Goal: Task Accomplishment & Management: Use online tool/utility

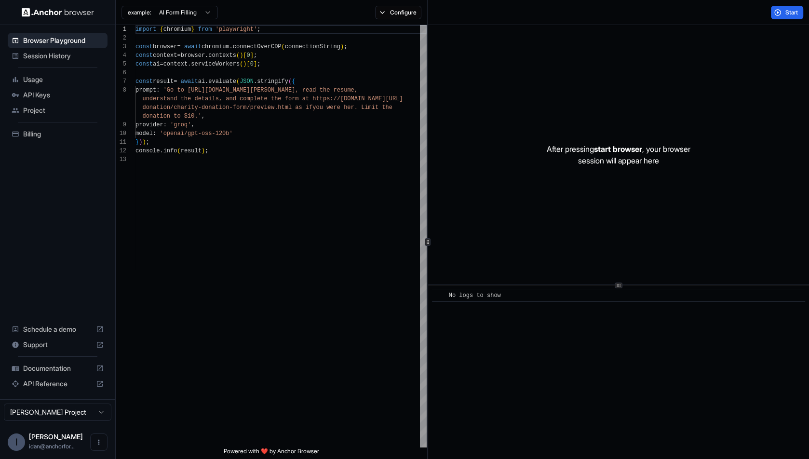
scroll to position [61, 0]
click at [94, 442] on button "Open menu" at bounding box center [98, 441] width 17 height 17
drag, startPoint x: 169, startPoint y: 348, endPoint x: 101, endPoint y: 428, distance: 104.7
click at [157, 352] on div at bounding box center [404, 229] width 809 height 459
type textarea "**********"
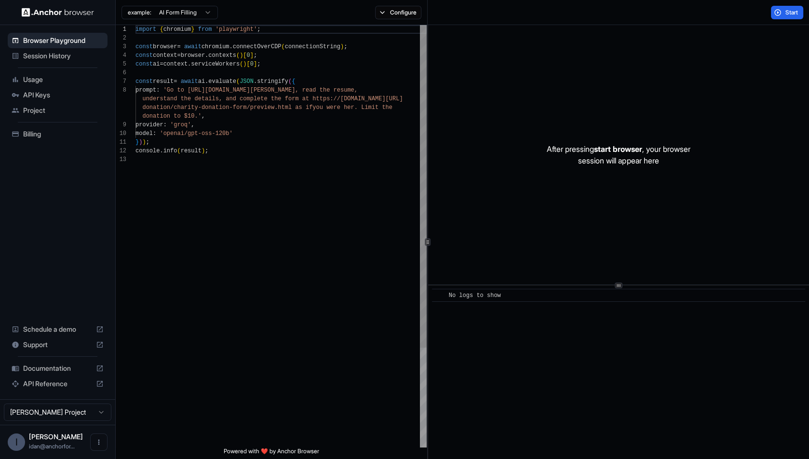
scroll to position [43, 0]
click at [198, 388] on div "import { chromium } from 'playwright' ; const browser = await chromium . connec…" at bounding box center [280, 301] width 291 height 552
click at [100, 441] on icon "Open menu" at bounding box center [99, 442] width 8 height 8
click at [31, 58] on div at bounding box center [404, 229] width 809 height 459
click at [31, 58] on span "Session History" at bounding box center [63, 56] width 80 height 10
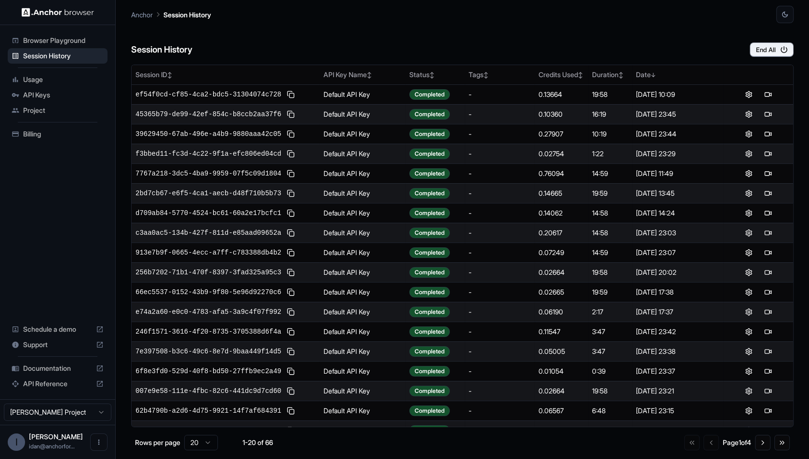
click at [29, 40] on span "Browser Playground" at bounding box center [63, 41] width 80 height 10
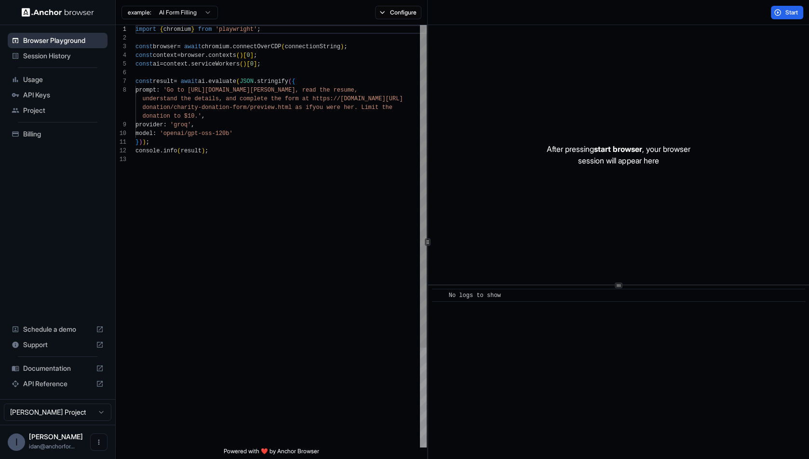
scroll to position [61, 0]
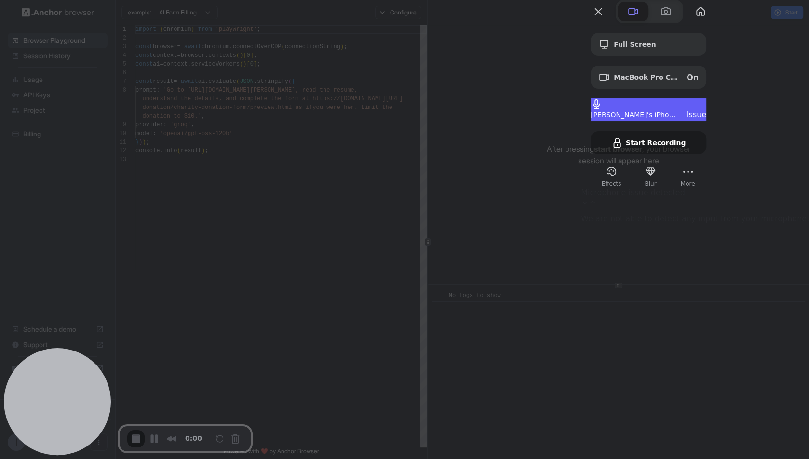
click at [706, 119] on div "Issue" at bounding box center [696, 114] width 20 height 9
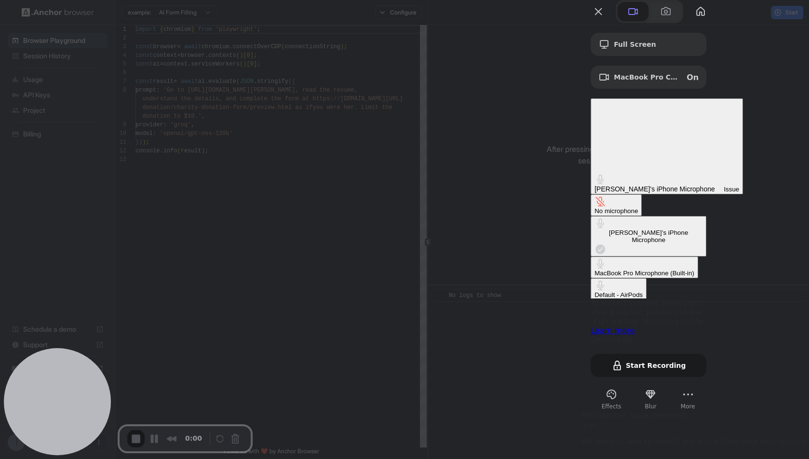
click at [602, 269] on div "MacBook Pro Microphone (Built-in)" at bounding box center [644, 272] width 100 height 7
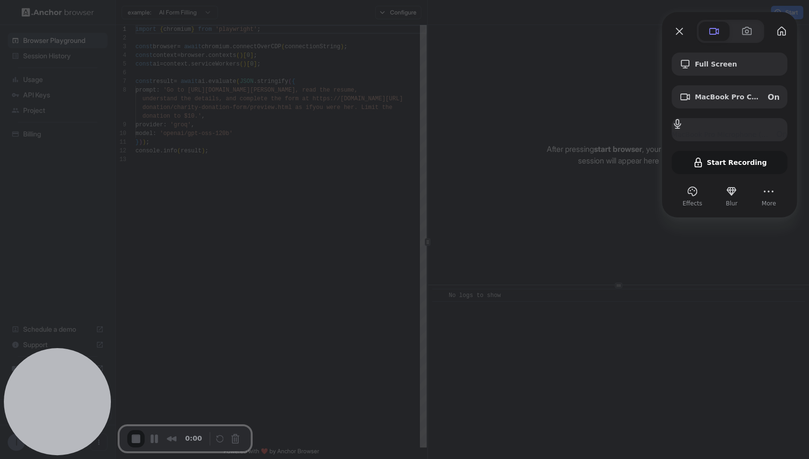
click at [753, 162] on div "Full Screen MacBook Pro Camera (0000:0001) On MacBook Pro Microphone (Built-in)…" at bounding box center [729, 113] width 116 height 121
click at [704, 164] on div "Full Screen MacBook Pro Camera (0000:0001) On MacBook Pro Microphone (Built-in)…" at bounding box center [729, 113] width 116 height 121
click at [730, 159] on div "Full Screen MacBook Pro Camera (0000:0001) On MacBook Pro Microphone (Built-in)…" at bounding box center [729, 113] width 116 height 121
click at [701, 160] on div "Full Screen MacBook Pro Camera (0000:0001) On MacBook Pro Microphone (Built-in)…" at bounding box center [729, 113] width 116 height 121
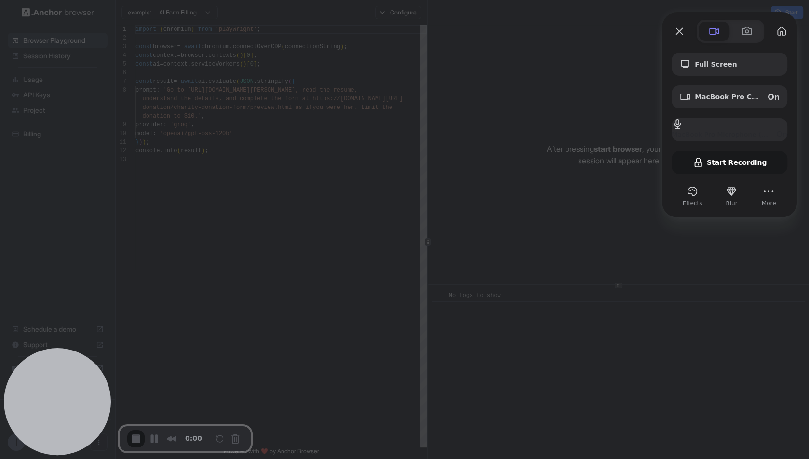
click at [701, 160] on div "Full Screen MacBook Pro Camera (0000:0001) On MacBook Pro Microphone (Built-in)…" at bounding box center [729, 113] width 116 height 121
click at [770, 192] on button "More" at bounding box center [768, 191] width 15 height 15
click at [773, 194] on button "More" at bounding box center [768, 191] width 15 height 15
click at [702, 155] on div "Full Screen MacBook Pro Camera (0000:0001) On MacBook Pro Microphone (Built-in)…" at bounding box center [729, 113] width 116 height 121
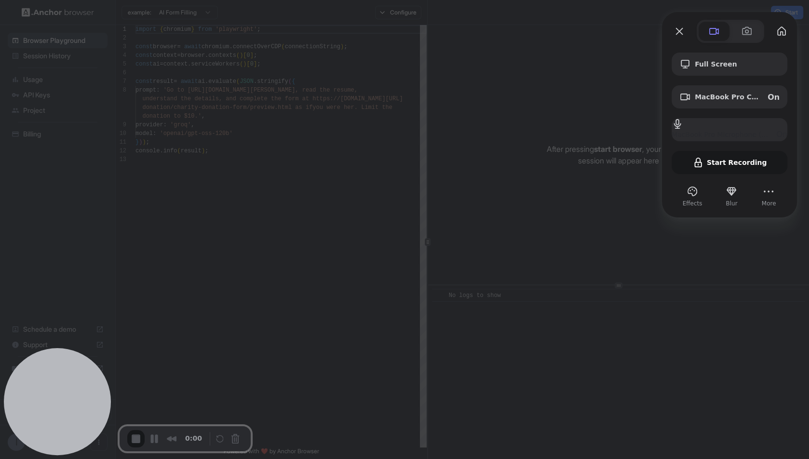
click at [702, 164] on div "Full Screen MacBook Pro Camera (0000:0001) On MacBook Pro Microphone (Built-in)…" at bounding box center [729, 113] width 116 height 121
click at [685, 35] on button "Close" at bounding box center [678, 31] width 15 height 15
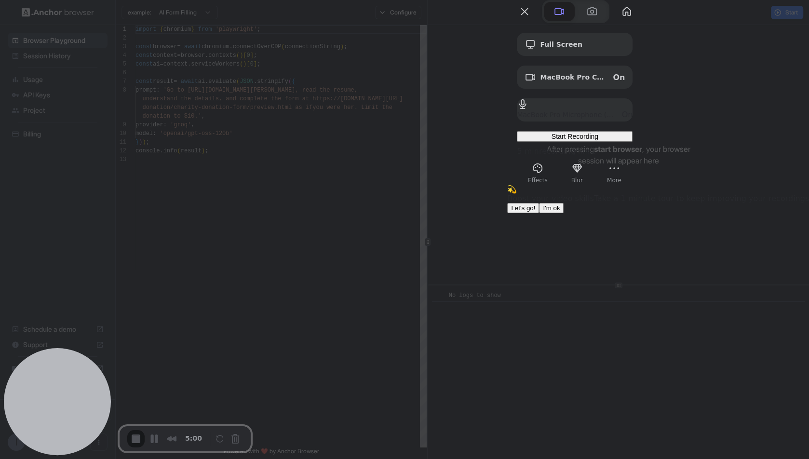
scroll to position [0, 0]
click at [563, 213] on button "I'm ok" at bounding box center [551, 208] width 25 height 10
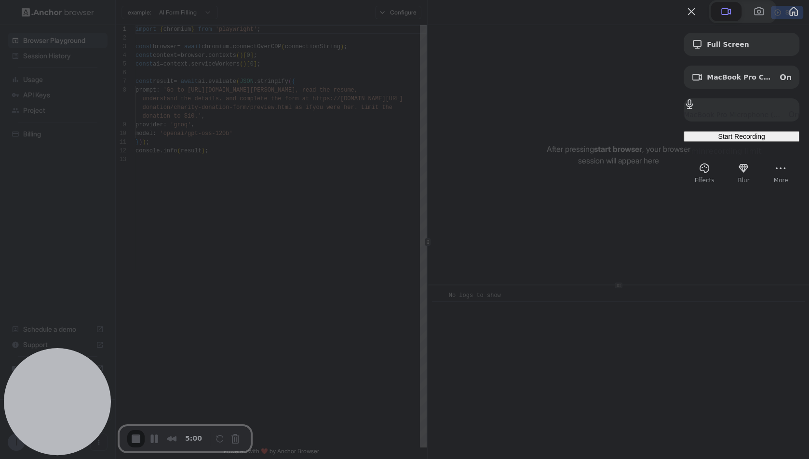
click at [758, 140] on div "Start Recording" at bounding box center [741, 137] width 108 height 8
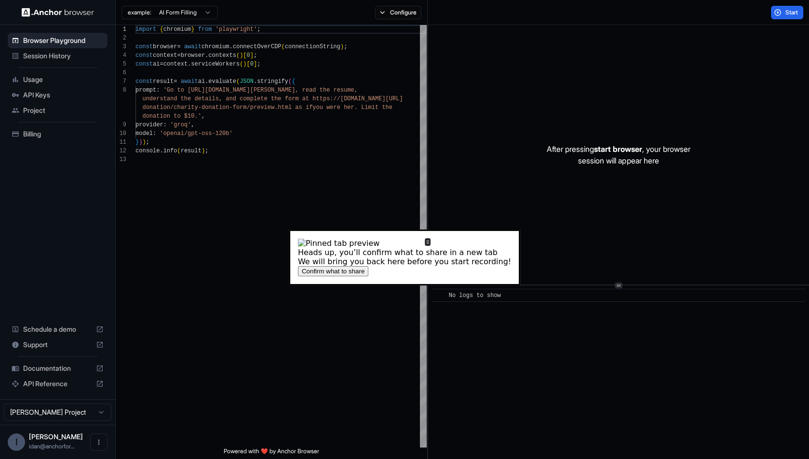
click at [364, 275] on span "Confirm what to share" at bounding box center [333, 270] width 63 height 7
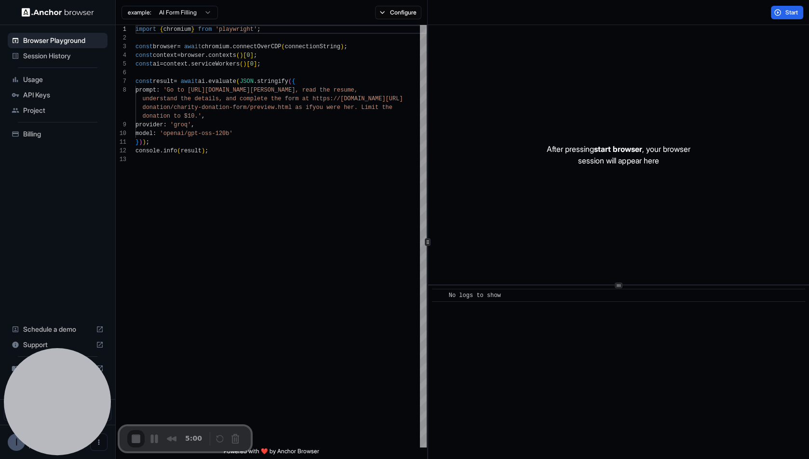
click at [424, 458] on div at bounding box center [404, 459] width 809 height 0
click at [400, 97] on div "import { chromium } from 'playwright' ; const browser = await chromium . connec…" at bounding box center [280, 301] width 291 height 552
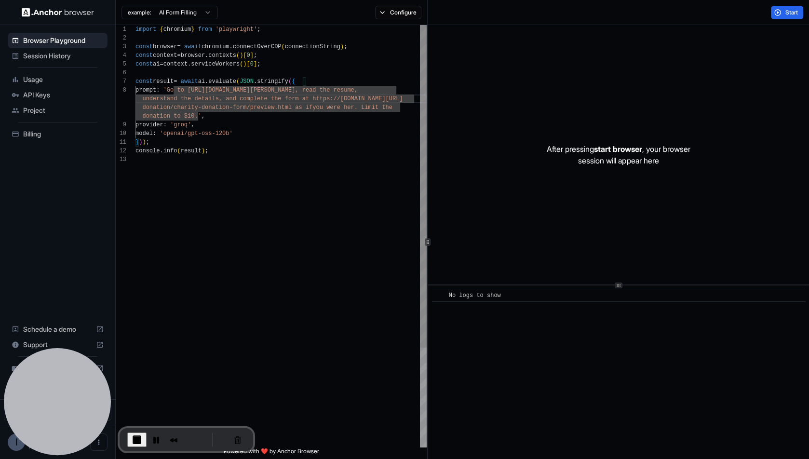
scroll to position [43, 0]
click at [318, 282] on div "import { chromium } from 'playwright' ; const browser = await chromium . connec…" at bounding box center [280, 301] width 291 height 552
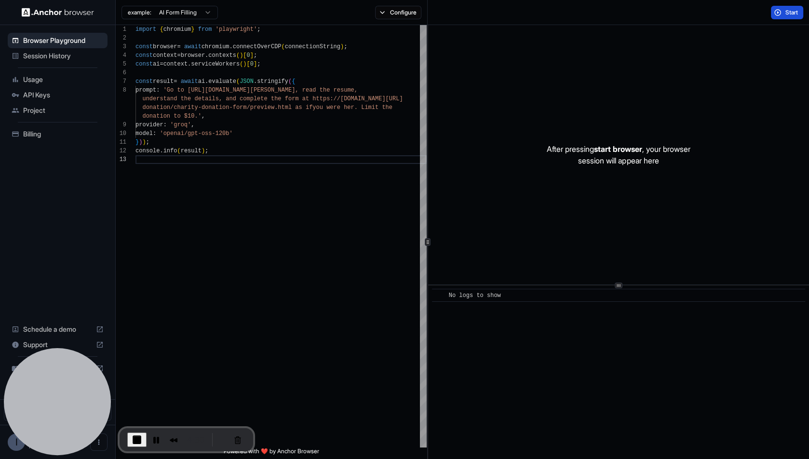
click at [787, 14] on span "Start" at bounding box center [791, 13] width 13 height 8
click at [183, 89] on div "import { chromium } from 'playwright' ; const browser = await chromium . connec…" at bounding box center [280, 301] width 291 height 552
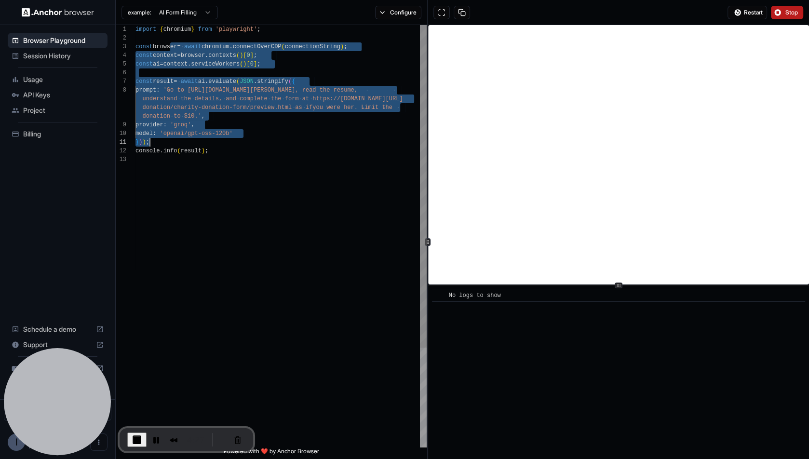
drag, startPoint x: 169, startPoint y: 46, endPoint x: 182, endPoint y: 146, distance: 100.7
click at [182, 146] on div "import { chromium } from 'playwright' ; const browser = await chromium . connec…" at bounding box center [280, 301] width 291 height 552
type textarea "**********"
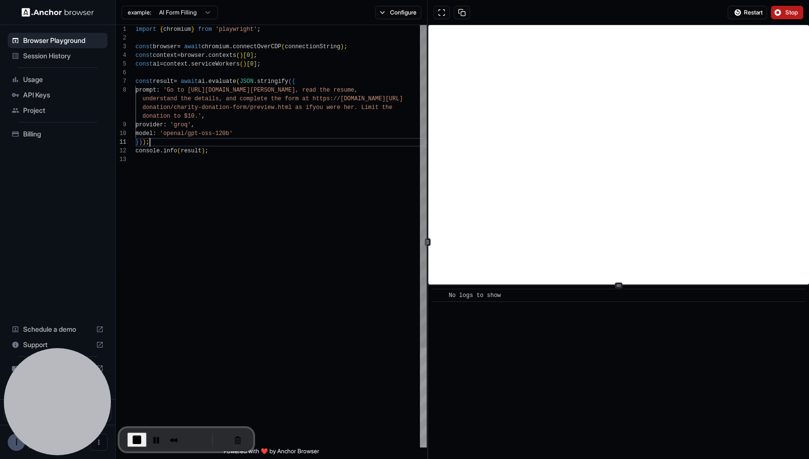
scroll to position [26, 0]
click at [182, 146] on div "import { chromium } from 'playwright' ; const browser = await chromium . connec…" at bounding box center [280, 301] width 291 height 552
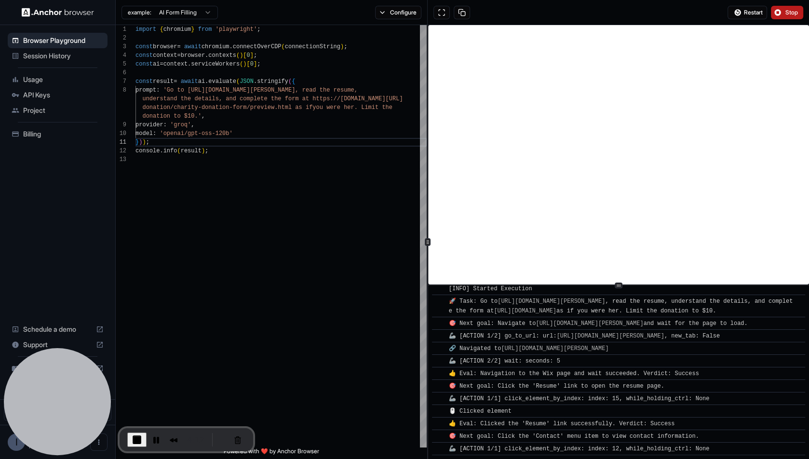
scroll to position [23, 0]
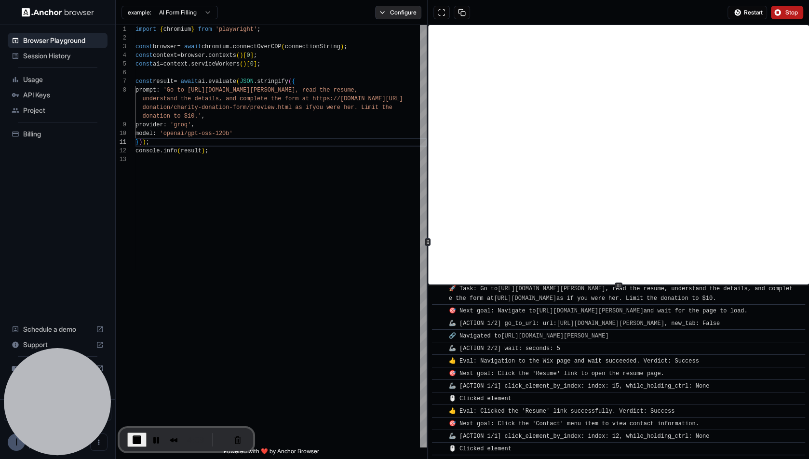
click at [390, 15] on button "Configure" at bounding box center [398, 12] width 47 height 13
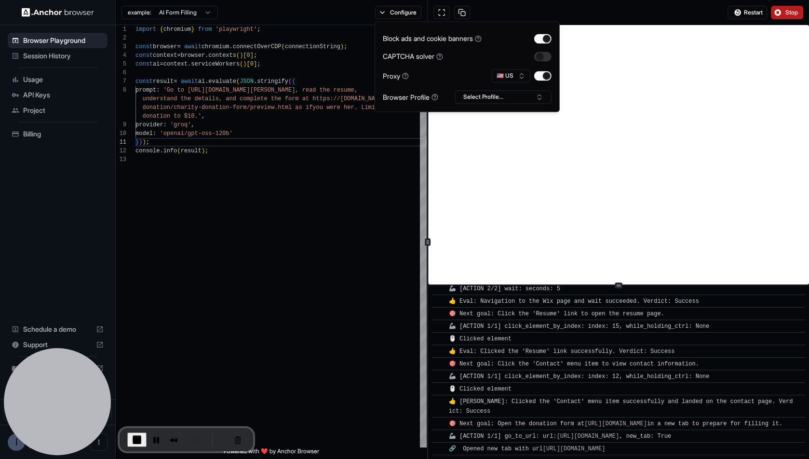
scroll to position [146, 0]
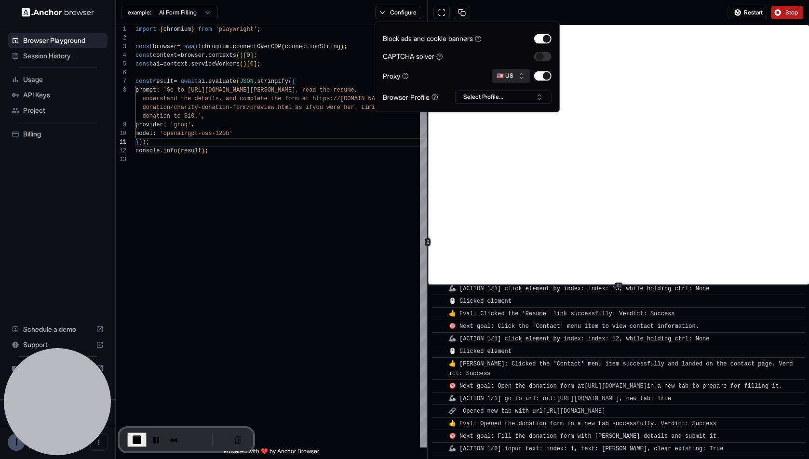
click at [508, 73] on button "🇺🇸 US" at bounding box center [511, 75] width 39 height 13
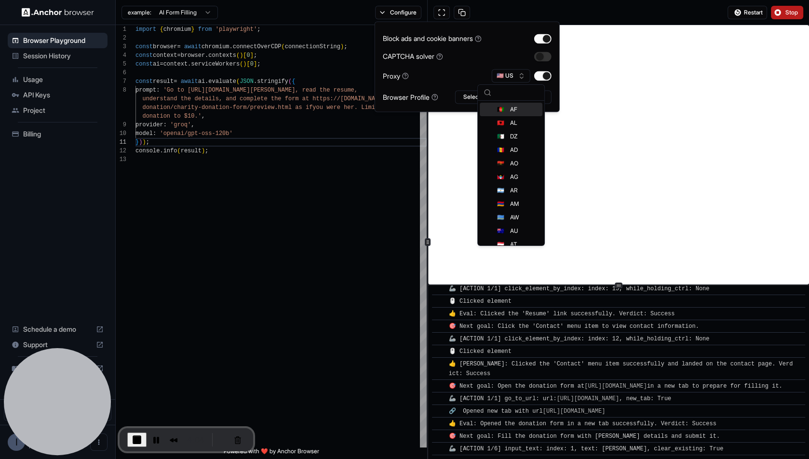
click at [497, 58] on div "CAPTCHA solver" at bounding box center [467, 56] width 169 height 10
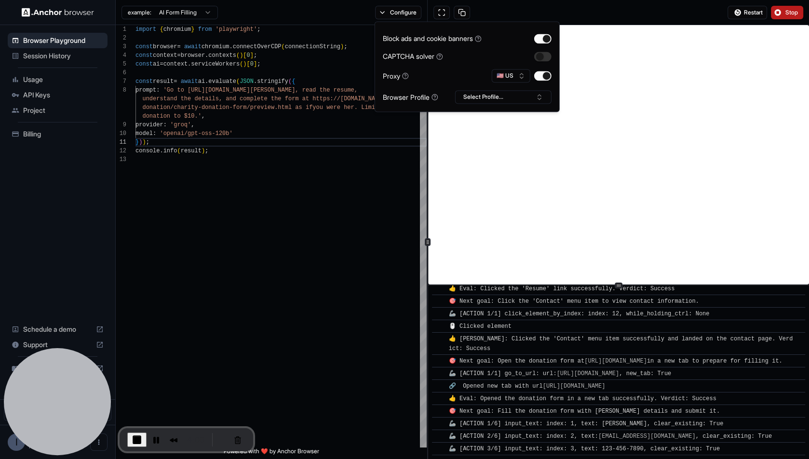
scroll to position [182, 0]
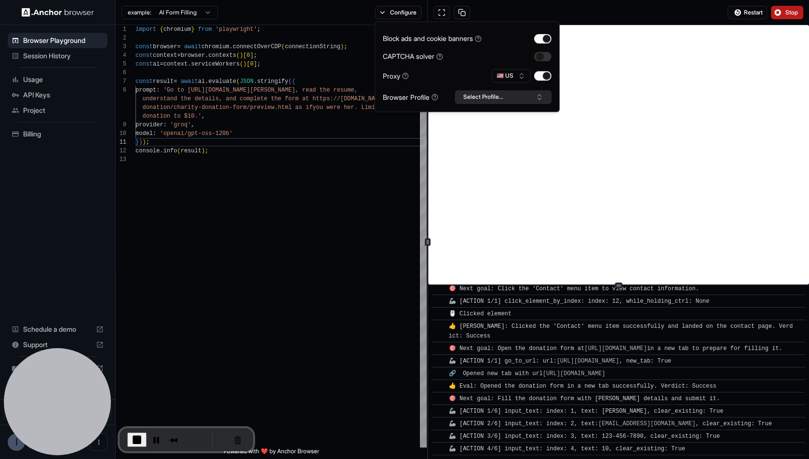
click at [474, 99] on button "Select Profile..." at bounding box center [503, 96] width 96 height 13
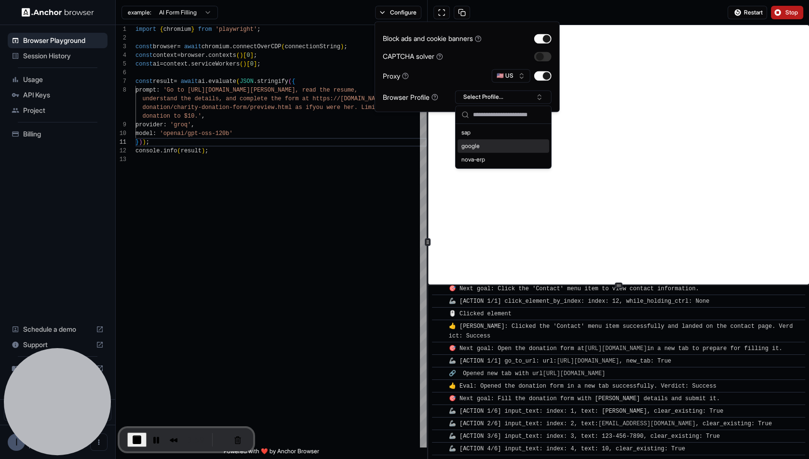
scroll to position [204, 0]
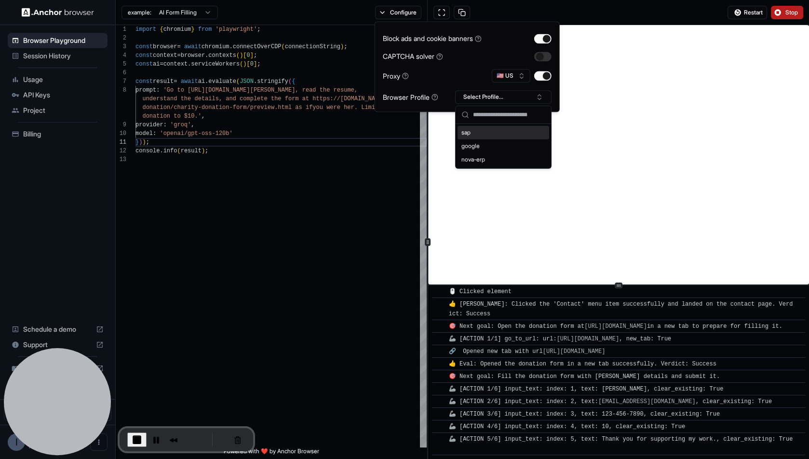
click at [422, 50] on div "Block ads and cookie banners CAPTCHA solver Proxy 🇺🇸 US Browser Profile Select …" at bounding box center [467, 66] width 169 height 74
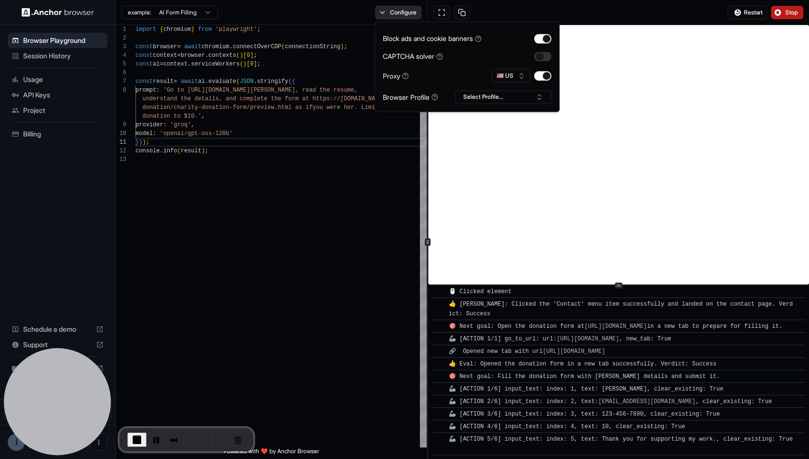
click at [394, 15] on button "Configure" at bounding box center [398, 12] width 47 height 13
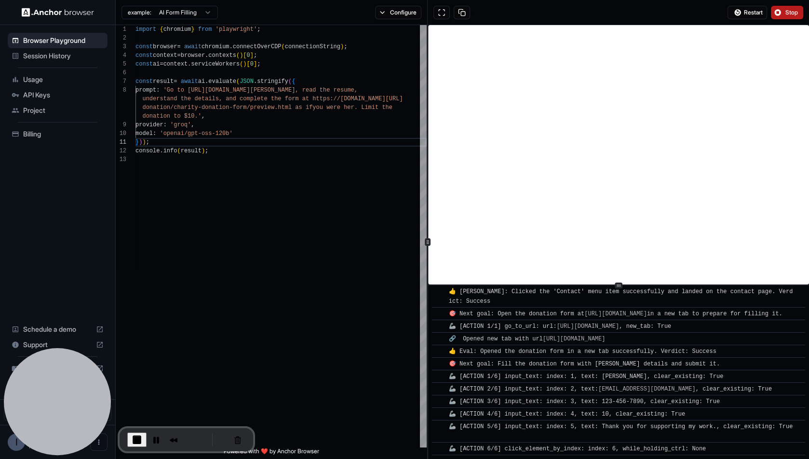
scroll to position [228, 0]
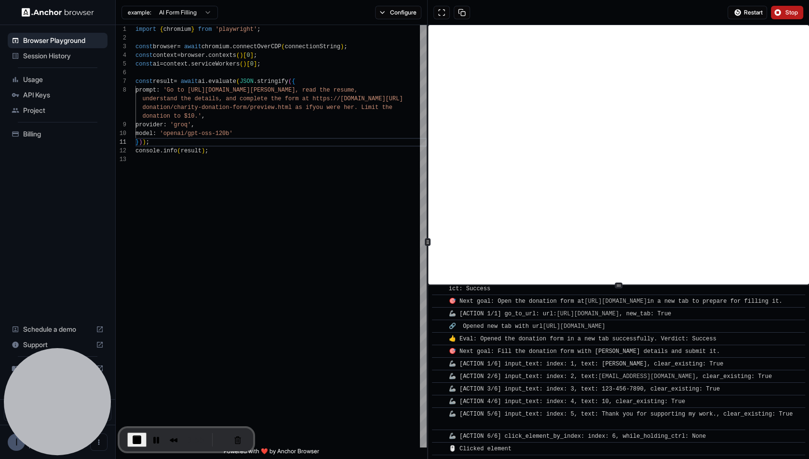
click at [39, 53] on span "Session History" at bounding box center [63, 56] width 80 height 10
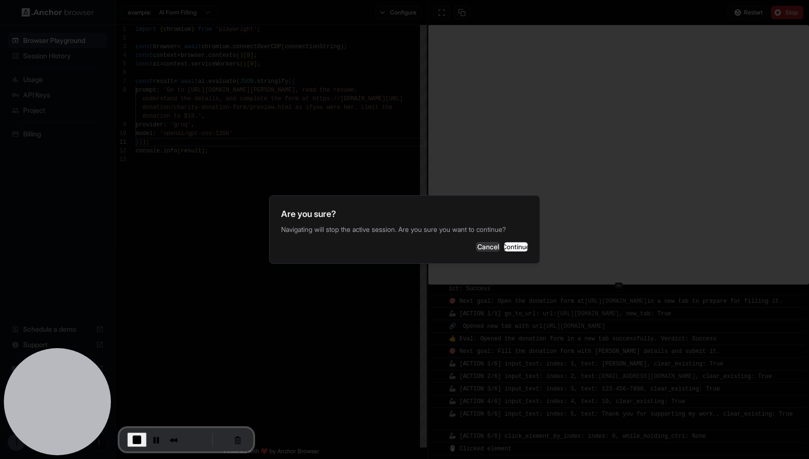
click at [517, 258] on div "Are you sure? Navigating will stop the active session. Are you sure you want to…" at bounding box center [404, 229] width 271 height 68
click at [517, 251] on button "Continue" at bounding box center [516, 247] width 24 height 10
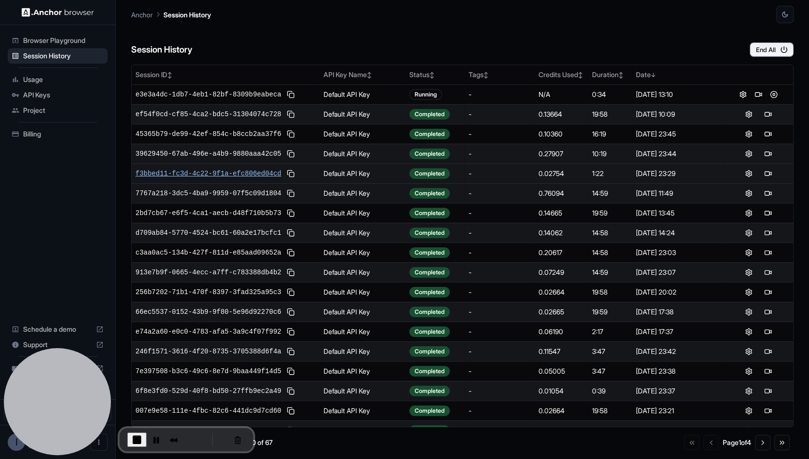
click at [241, 171] on span "f3bbed11-fc3d-4c22-9f1a-efc806ed04cd" at bounding box center [208, 174] width 146 height 10
